Goal: Information Seeking & Learning: Learn about a topic

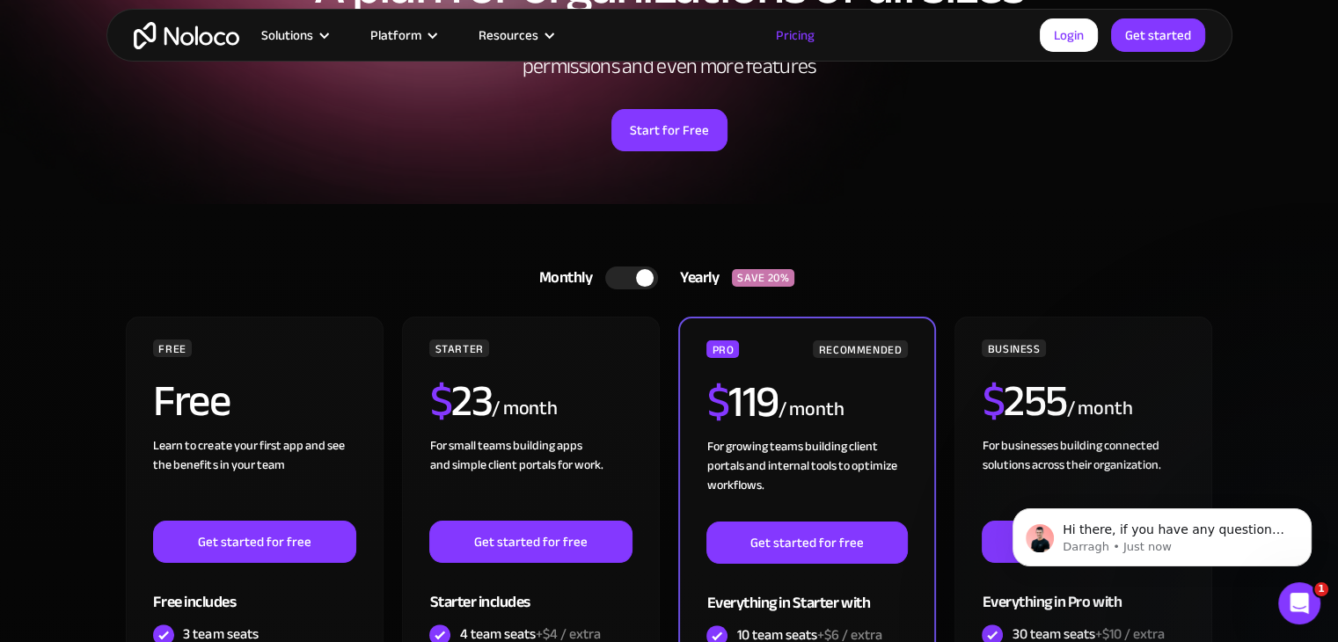
scroll to position [88, 0]
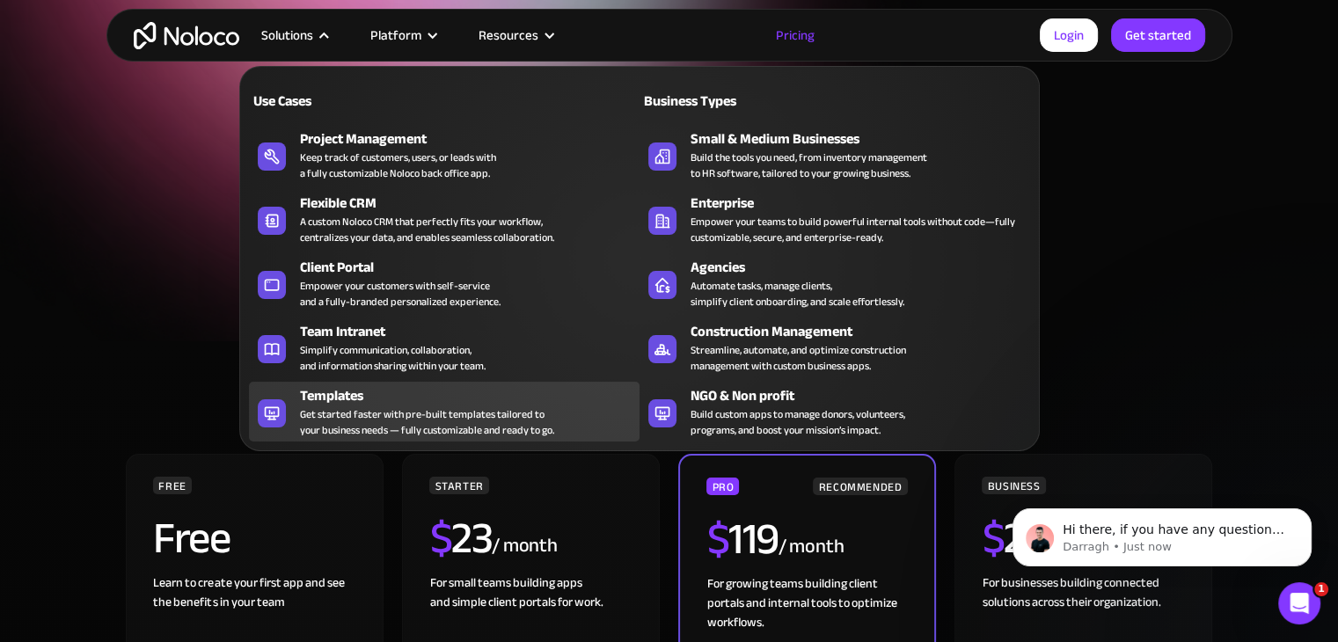
click at [415, 420] on div "Get started faster with pre-built templates tailored to your business needs — f…" at bounding box center [427, 422] width 254 height 32
